Goal: Answer question/provide support: Share knowledge or assist other users

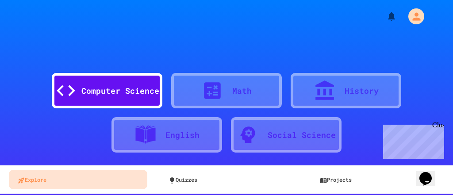
click at [136, 88] on div "Computer Science" at bounding box center [120, 91] width 78 height 12
click at [417, 18] on icon "My Account" at bounding box center [416, 16] width 15 height 15
click at [217, 194] on div at bounding box center [226, 195] width 453 height 0
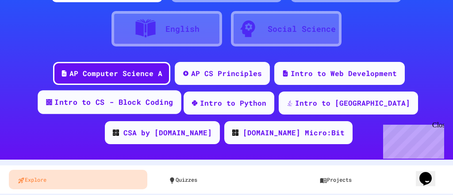
scroll to position [141, 0]
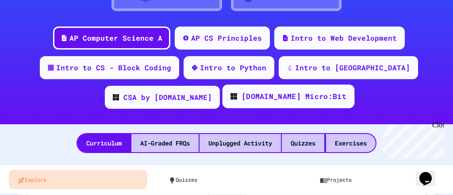
click at [222, 99] on div "[DOMAIN_NAME] Micro:Bit" at bounding box center [288, 96] width 132 height 24
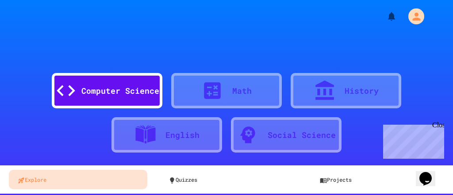
scroll to position [71, 0]
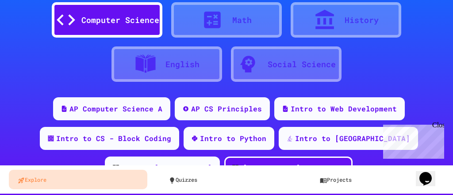
click at [131, 110] on div "AP Computer Science A" at bounding box center [115, 108] width 93 height 11
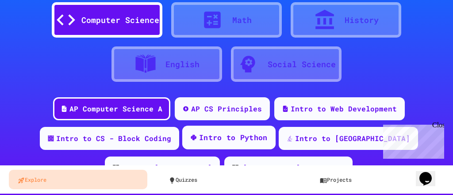
scroll to position [106, 0]
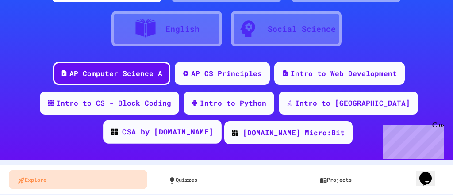
click at [118, 129] on img at bounding box center [114, 132] width 6 height 6
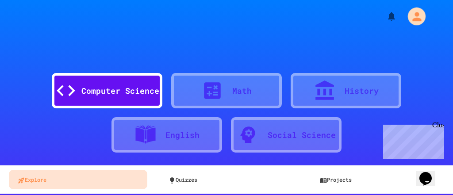
drag, startPoint x: 404, startPoint y: 21, endPoint x: 230, endPoint y: 15, distance: 174.2
click at [230, 15] on div at bounding box center [226, 13] width 453 height 27
drag, startPoint x: 129, startPoint y: 88, endPoint x: 86, endPoint y: 129, distance: 60.3
click at [86, 129] on div "Computer Science Math History English Social Science" at bounding box center [226, 108] width 426 height 93
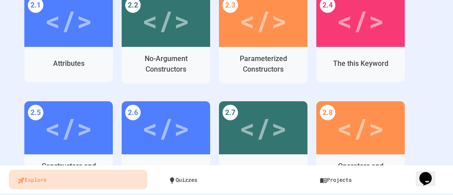
scroll to position [389, 0]
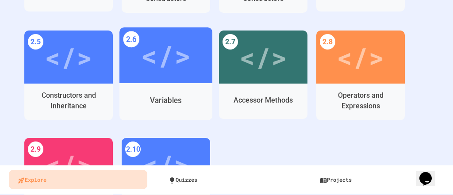
click at [167, 78] on div "</>" at bounding box center [165, 55] width 93 height 56
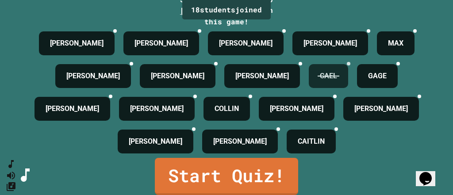
scroll to position [145, 0]
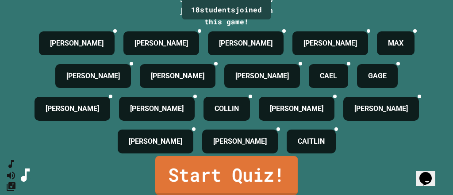
click at [209, 168] on link "Start Quiz!" at bounding box center [226, 175] width 143 height 39
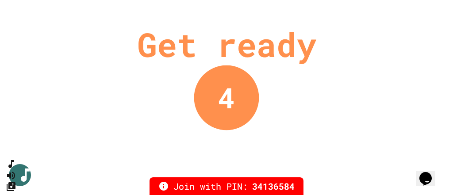
scroll to position [0, 0]
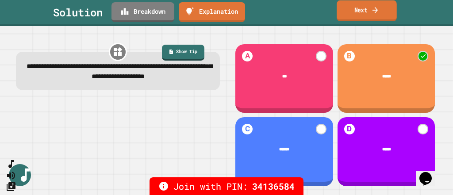
click at [347, 11] on link "Next" at bounding box center [366, 10] width 60 height 21
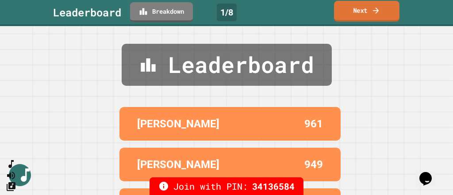
click at [353, 9] on link "Next" at bounding box center [366, 11] width 65 height 21
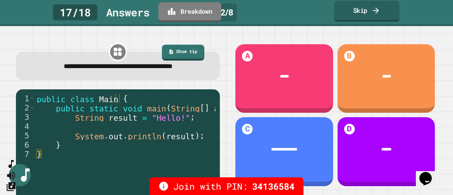
click at [388, 14] on link "Skip" at bounding box center [366, 11] width 65 height 21
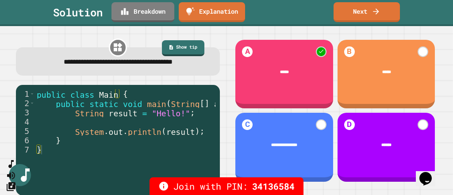
scroll to position [13, 0]
click at [363, 17] on link "Next" at bounding box center [366, 12] width 67 height 20
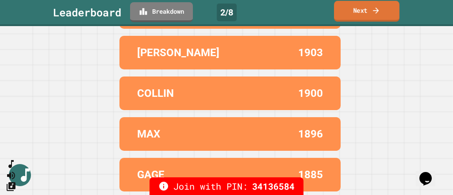
scroll to position [0, 0]
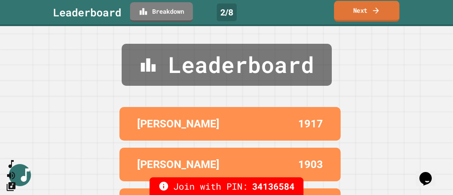
click at [347, 9] on link "Next" at bounding box center [366, 11] width 65 height 21
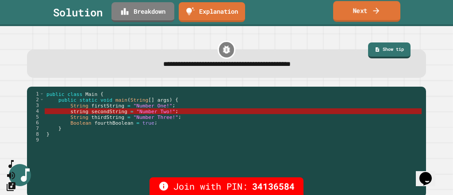
drag, startPoint x: 369, startPoint y: 11, endPoint x: 366, endPoint y: 20, distance: 9.9
click at [369, 10] on link "Next" at bounding box center [366, 11] width 67 height 21
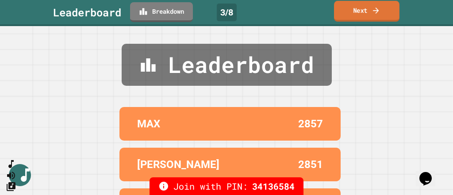
click at [358, 10] on link "Next" at bounding box center [366, 11] width 65 height 21
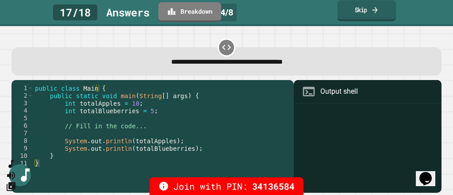
click at [369, 16] on link "Skip" at bounding box center [366, 10] width 58 height 21
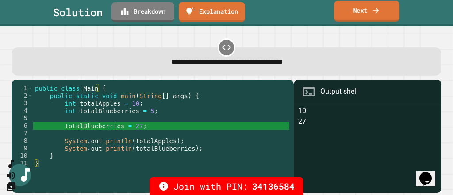
click at [350, 8] on link "Next" at bounding box center [366, 11] width 65 height 21
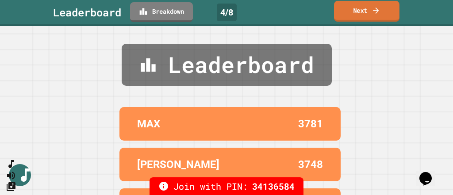
click at [366, 12] on link "Next" at bounding box center [366, 11] width 65 height 21
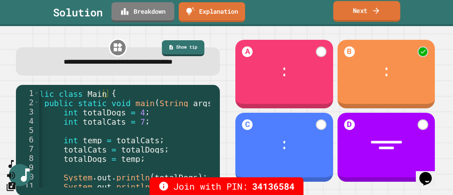
click at [381, 10] on link "Next" at bounding box center [366, 11] width 67 height 21
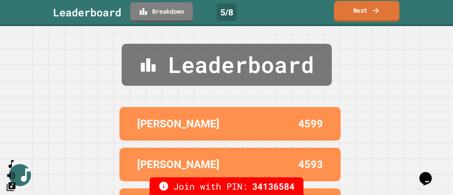
click at [347, 14] on link "Next" at bounding box center [366, 11] width 65 height 21
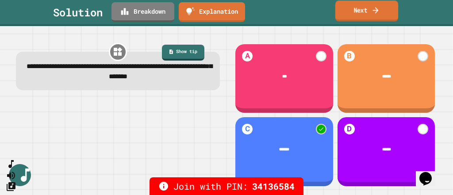
click at [349, 13] on link "Next" at bounding box center [366, 10] width 63 height 21
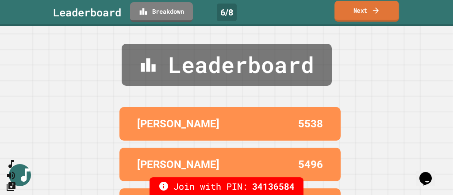
click at [359, 11] on link "Next" at bounding box center [366, 11] width 65 height 21
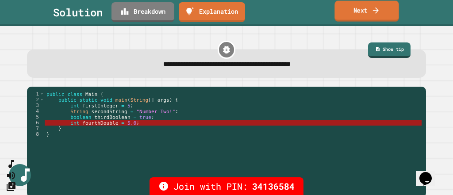
click at [366, 8] on link "Next" at bounding box center [366, 11] width 64 height 21
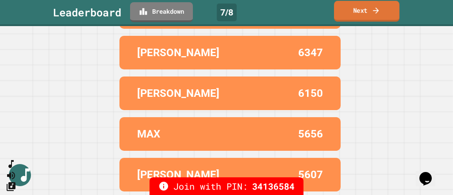
scroll to position [46, 0]
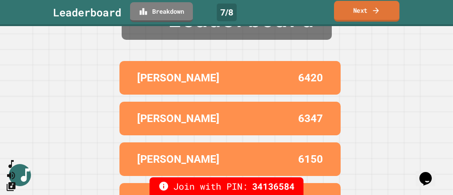
click at [363, 13] on link "Next" at bounding box center [366, 11] width 65 height 21
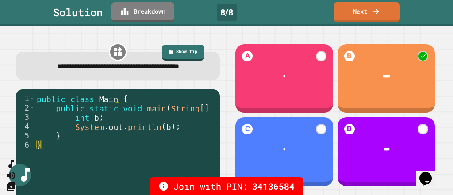
scroll to position [27, 0]
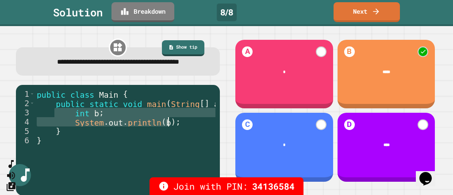
drag, startPoint x: 64, startPoint y: 101, endPoint x: 193, endPoint y: 110, distance: 129.4
click at [193, 110] on div "public class Main { public static void main ( String [ ] args ) { int b ; Syste…" at bounding box center [133, 144] width 196 height 111
type textarea "**********"
click at [216, 109] on div "**********" at bounding box center [117, 110] width 217 height 160
click at [217, 109] on div "**********" at bounding box center [117, 110] width 217 height 160
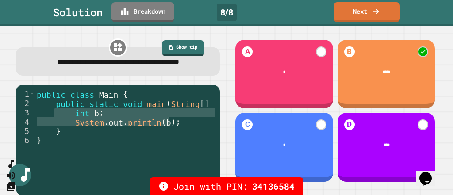
click at [194, 112] on div "public class Main { public static void main ( String [ ] args ) { int b ; Syste…" at bounding box center [125, 138] width 180 height 98
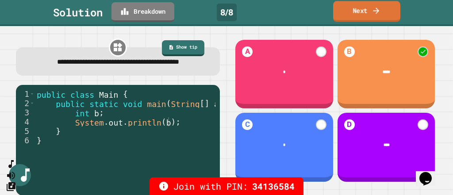
click at [343, 15] on link "Next" at bounding box center [366, 11] width 67 height 21
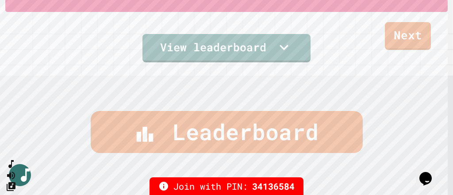
scroll to position [0, 0]
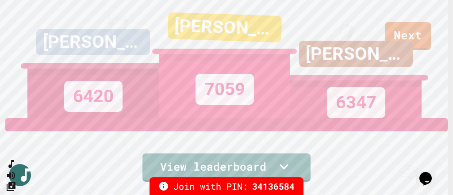
click at [398, 31] on div "AMANDA 6347" at bounding box center [355, 59] width 131 height 118
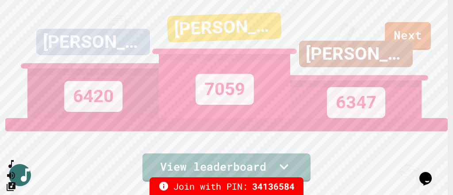
click at [404, 29] on div "AMANDA 6347" at bounding box center [355, 59] width 131 height 118
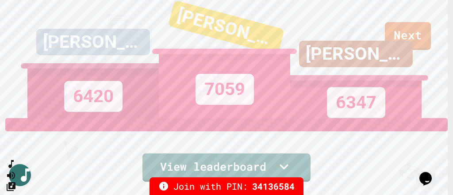
click at [415, 36] on div "AMANDA 6347" at bounding box center [355, 59] width 131 height 118
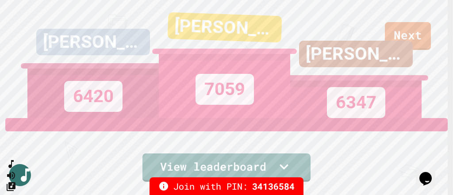
click at [414, 36] on div "AMANDA 6347" at bounding box center [355, 59] width 131 height 118
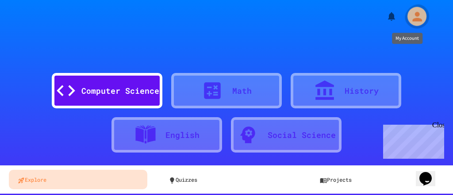
click at [414, 16] on icon "My Account" at bounding box center [416, 16] width 14 height 14
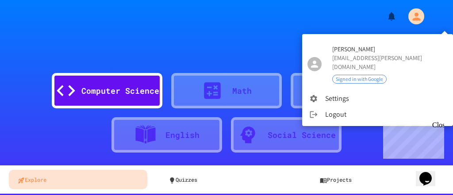
click at [355, 91] on li "Settings" at bounding box center [377, 99] width 151 height 16
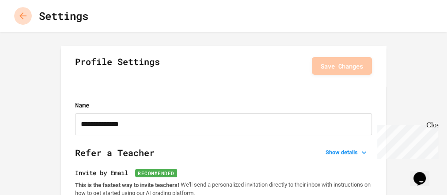
click at [26, 13] on icon "button" at bounding box center [23, 16] width 11 height 11
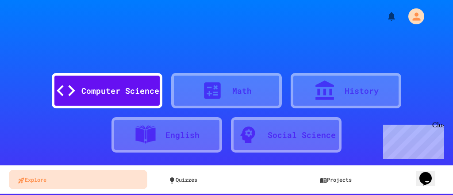
scroll to position [35, 0]
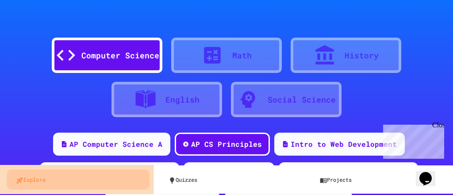
click at [37, 180] on link "Explore" at bounding box center [78, 179] width 143 height 20
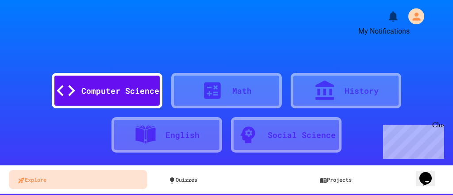
click at [386, 17] on icon "My Notifications" at bounding box center [392, 16] width 13 height 13
click at [383, 194] on div at bounding box center [226, 195] width 453 height 0
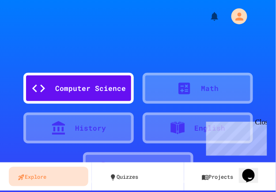
click at [259, 119] on div "Close" at bounding box center [260, 123] width 11 height 11
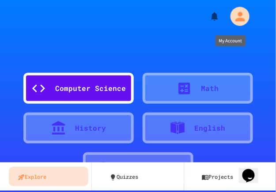
click at [233, 13] on icon "My Account" at bounding box center [240, 16] width 14 height 14
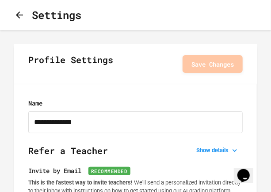
click at [22, 13] on icon "button" at bounding box center [19, 14] width 7 height 7
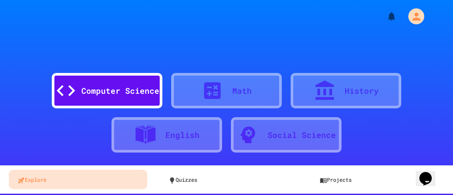
scroll to position [141, 0]
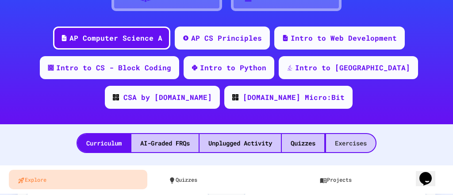
click at [276, 141] on div "Exercises" at bounding box center [351, 143] width 50 height 18
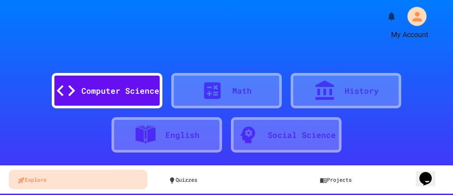
click at [276, 15] on icon "My Account" at bounding box center [416, 16] width 14 height 14
click at [276, 192] on div at bounding box center [226, 195] width 453 height 0
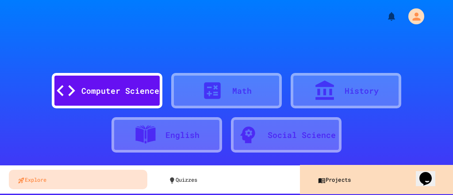
click at [276, 187] on link "Projects" at bounding box center [379, 179] width 143 height 20
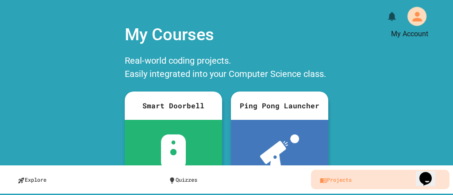
click at [276, 14] on icon "My Account" at bounding box center [416, 16] width 14 height 14
click at [207, 192] on div at bounding box center [226, 195] width 453 height 0
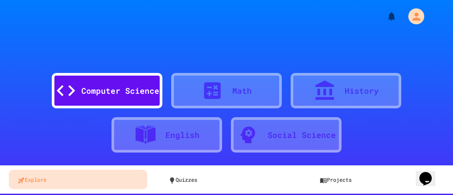
click at [138, 80] on div "Computer Science" at bounding box center [107, 90] width 110 height 35
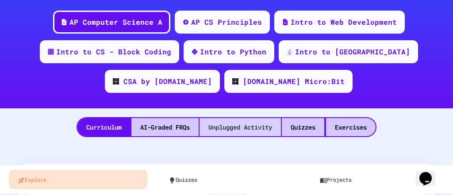
scroll to position [122, 0]
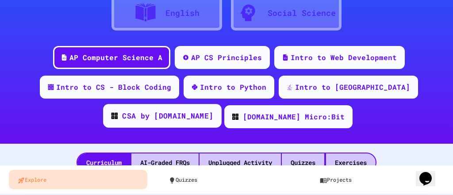
click at [213, 110] on div "CSA by [DOMAIN_NAME]" at bounding box center [167, 115] width 91 height 11
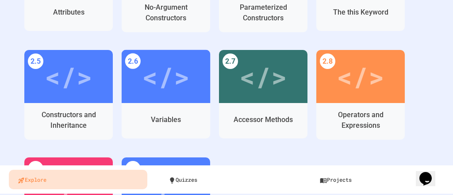
scroll to position [193, 0]
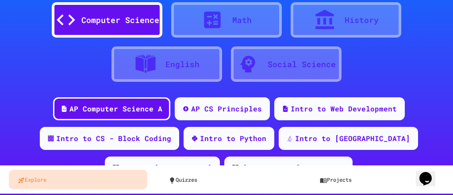
scroll to position [141, 0]
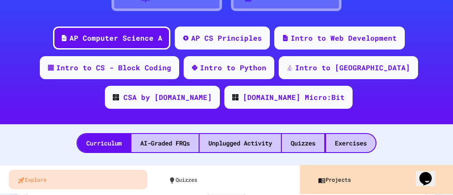
click at [276, 174] on link "Projects" at bounding box center [379, 179] width 143 height 20
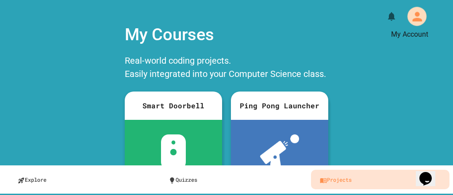
click at [276, 16] on icon "My Account" at bounding box center [416, 16] width 14 height 14
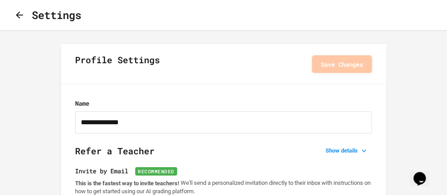
click at [24, 15] on icon "button" at bounding box center [19, 15] width 11 height 11
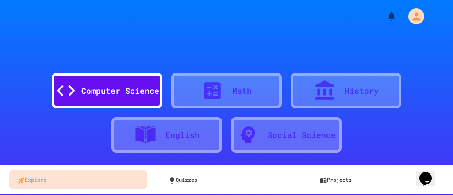
scroll to position [71, 0]
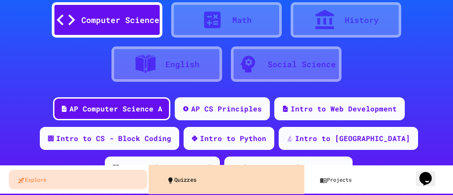
click at [180, 179] on link "Quizzes" at bounding box center [229, 179] width 143 height 20
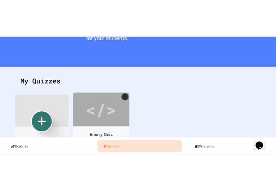
scroll to position [93, 0]
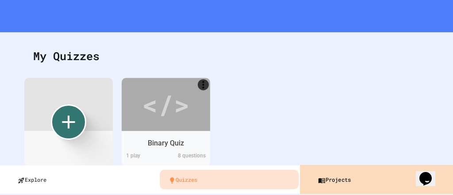
click at [276, 179] on link "Projects" at bounding box center [379, 179] width 143 height 20
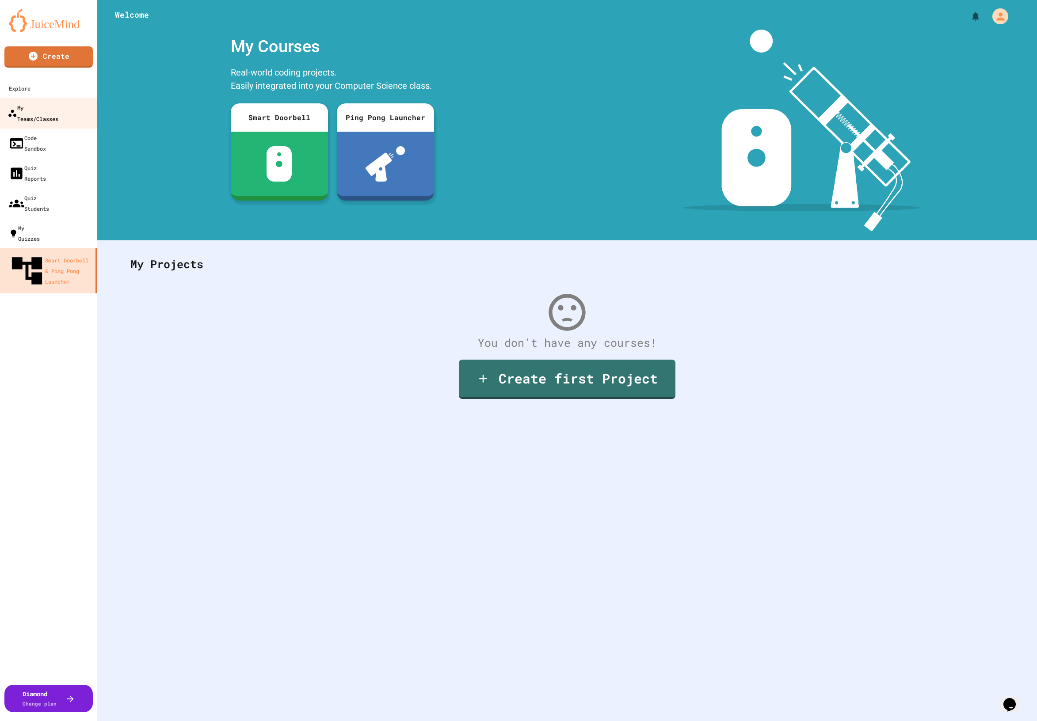
click at [52, 106] on div "My Teams/Classes" at bounding box center [33, 113] width 51 height 22
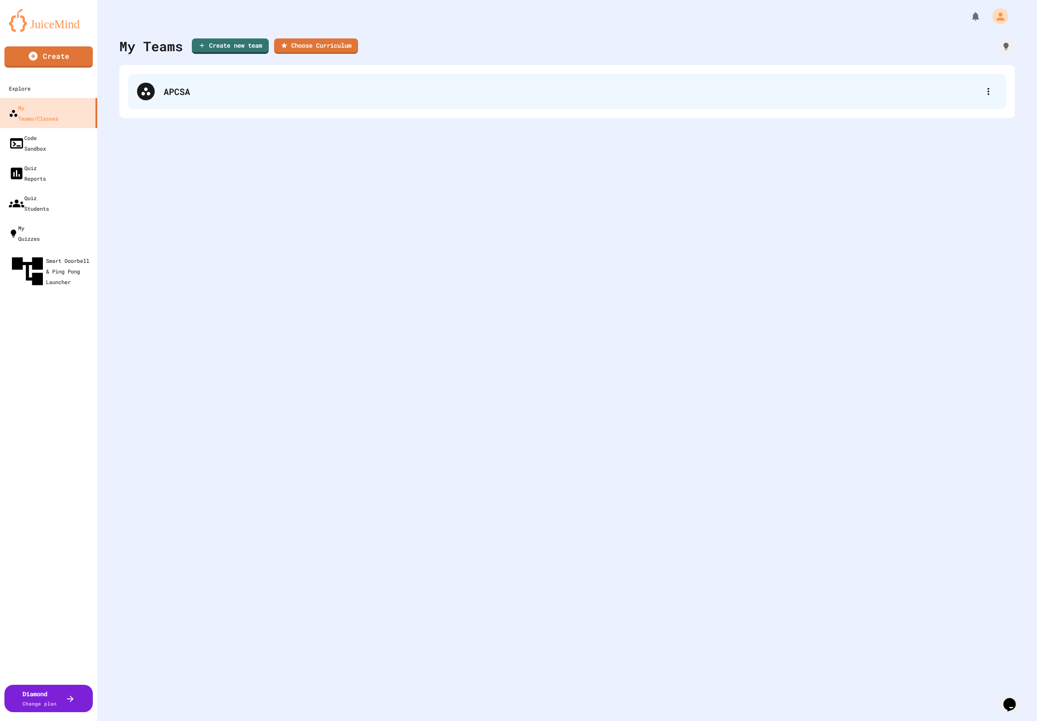
click at [276, 97] on div "APCSA" at bounding box center [572, 91] width 816 height 13
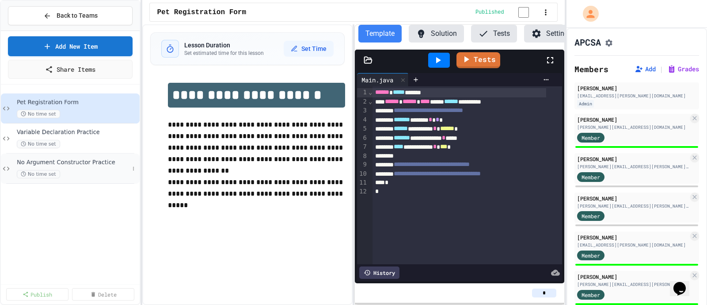
click at [82, 164] on span "No Argument Constructor Practice" at bounding box center [73, 163] width 112 height 8
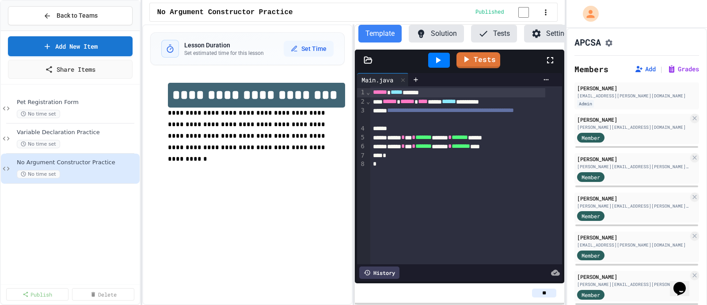
click at [276, 65] on icon at bounding box center [550, 60] width 11 height 11
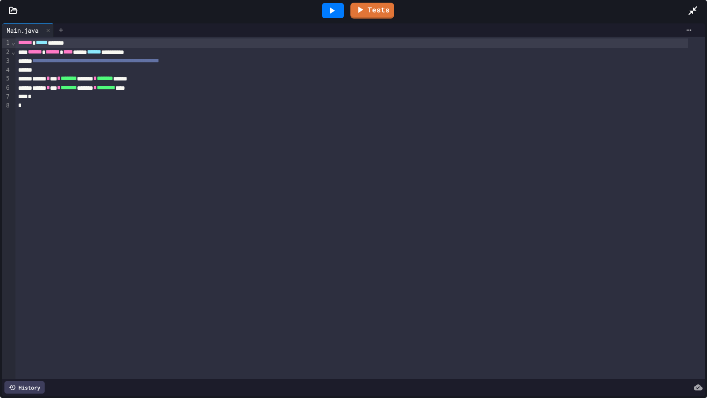
click at [62, 30] on icon at bounding box center [61, 30] width 4 height 4
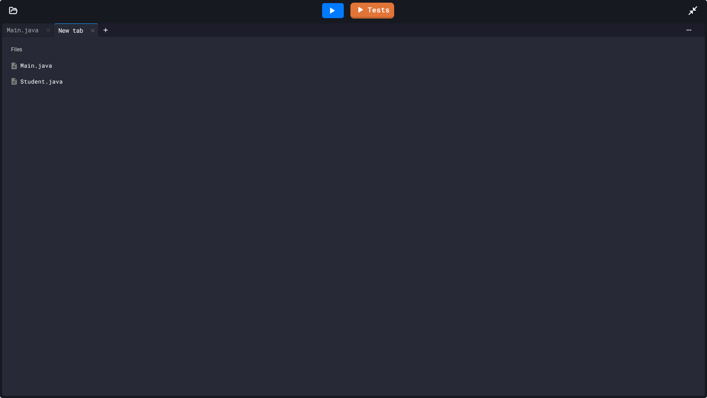
click at [40, 74] on div "Student.java" at bounding box center [354, 82] width 694 height 16
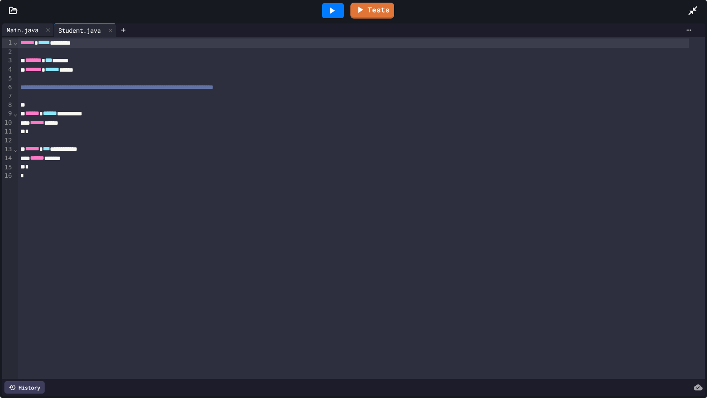
click at [32, 28] on div "Main.java" at bounding box center [22, 29] width 41 height 9
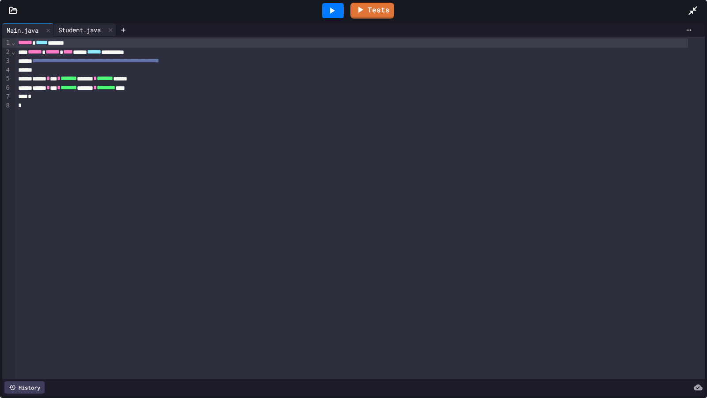
click at [86, 35] on div "Student.java" at bounding box center [85, 29] width 62 height 13
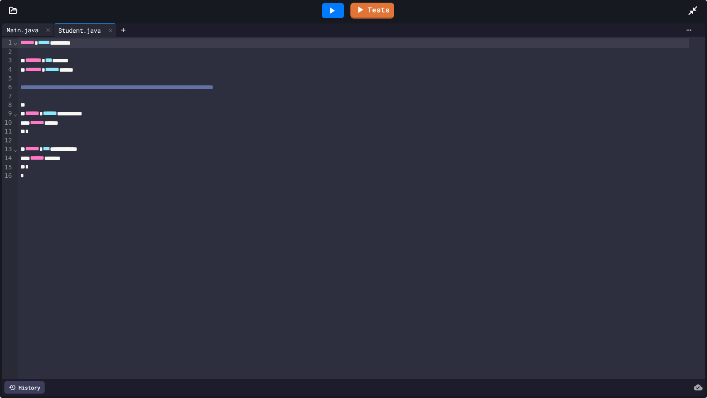
click at [19, 30] on div "Main.java" at bounding box center [22, 29] width 41 height 9
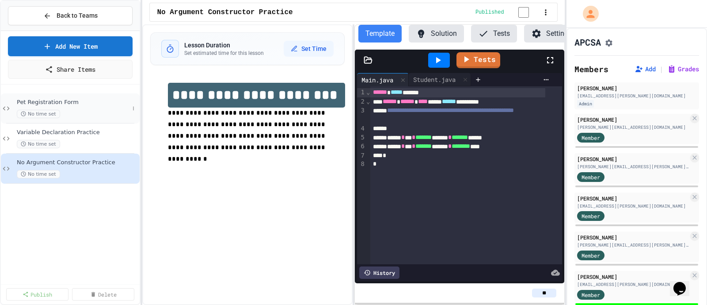
click at [77, 103] on span "Pet Registration Form" at bounding box center [73, 103] width 112 height 8
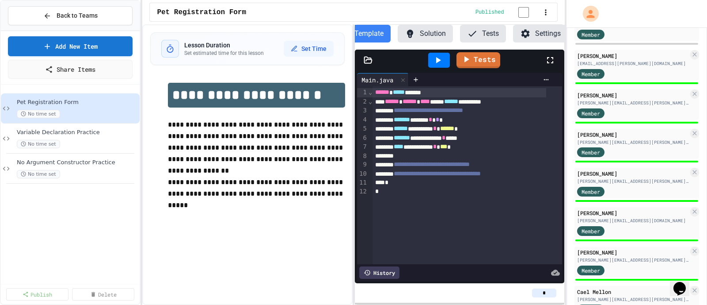
scroll to position [331, 0]
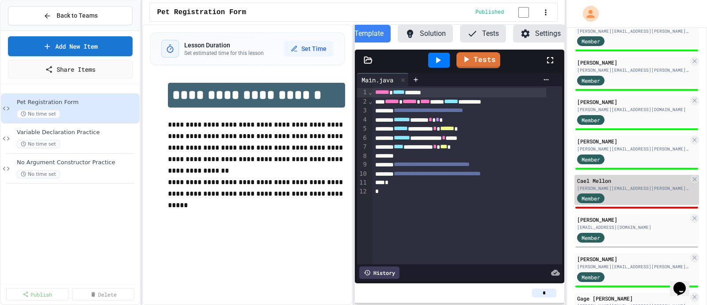
click at [276, 187] on div "[PERSON_NAME][EMAIL_ADDRESS][PERSON_NAME][DOMAIN_NAME]" at bounding box center [632, 188] width 111 height 7
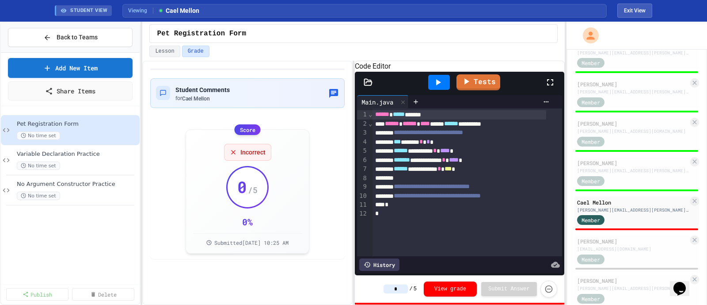
click at [276, 88] on icon at bounding box center [438, 82] width 11 height 11
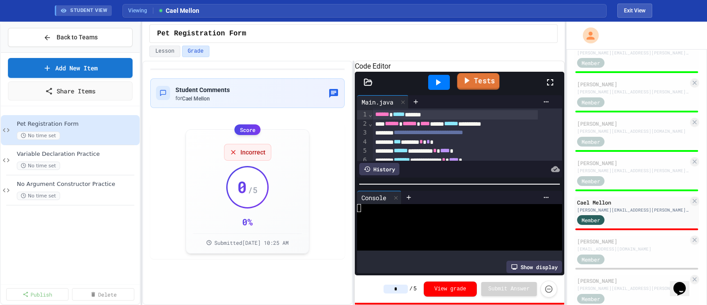
click at [276, 86] on icon at bounding box center [466, 80] width 10 height 11
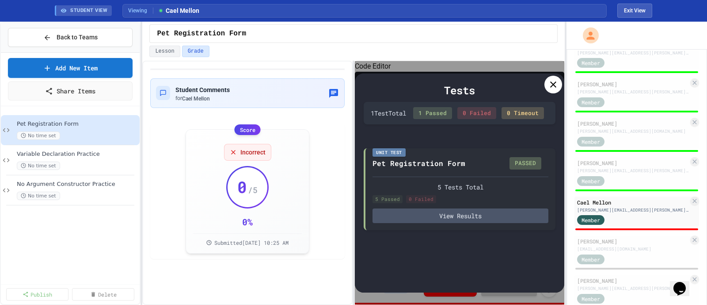
click at [276, 81] on icon at bounding box center [553, 84] width 11 height 11
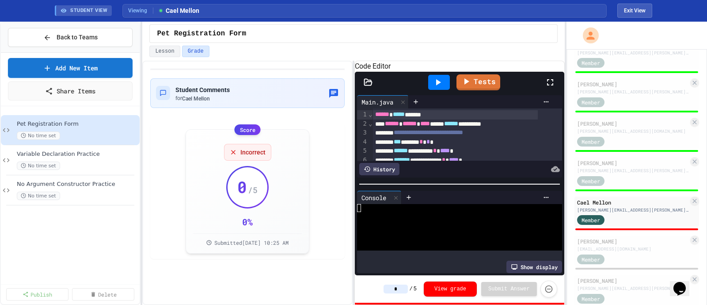
click at [276, 192] on input "*" at bounding box center [396, 288] width 24 height 9
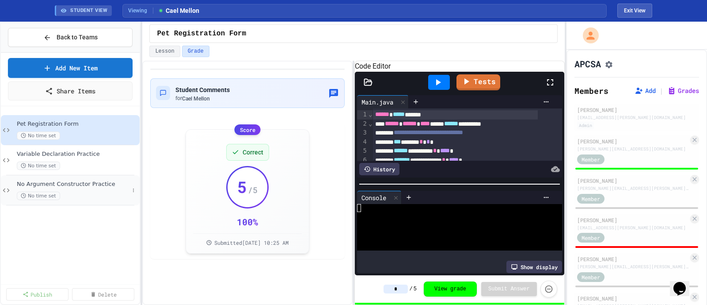
type input "*"
click at [83, 185] on span "No Argument Constructor Practice" at bounding box center [73, 184] width 112 height 8
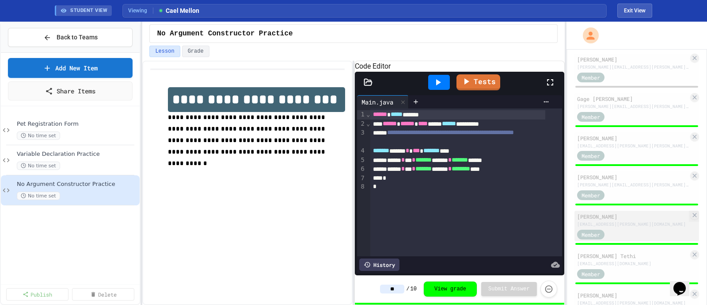
scroll to position [663, 0]
